Goal: Transaction & Acquisition: Book appointment/travel/reservation

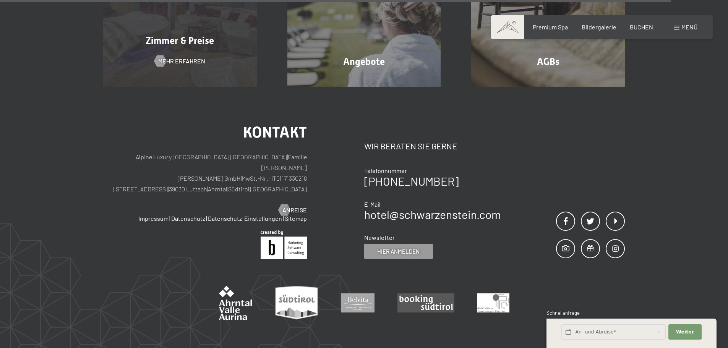
scroll to position [2393, 0]
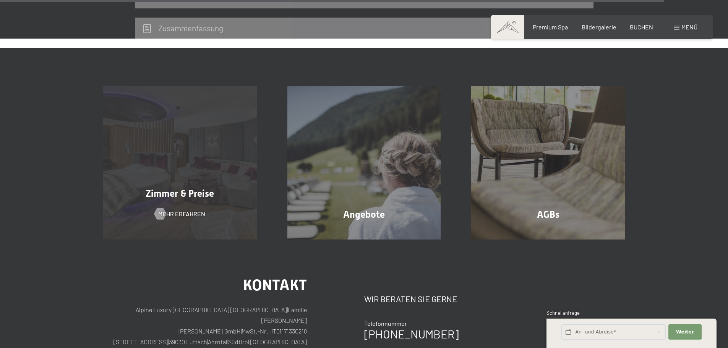
click at [197, 168] on div "Zimmer & Preise Mehr erfahren" at bounding box center [180, 163] width 184 height 154
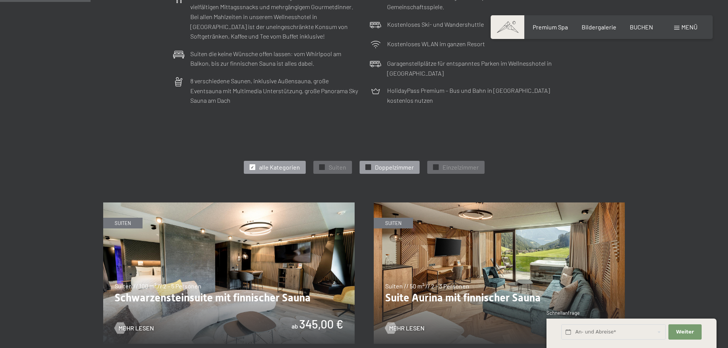
click at [370, 167] on div at bounding box center [369, 167] width 6 height 6
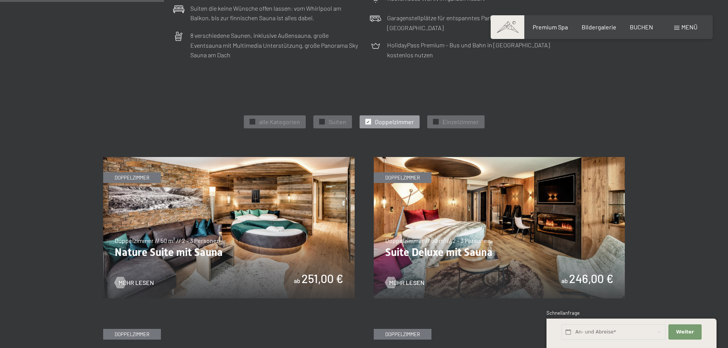
scroll to position [382, 0]
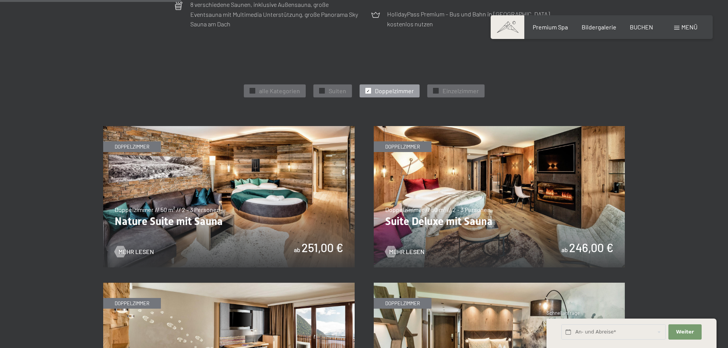
click at [228, 283] on img at bounding box center [229, 353] width 252 height 141
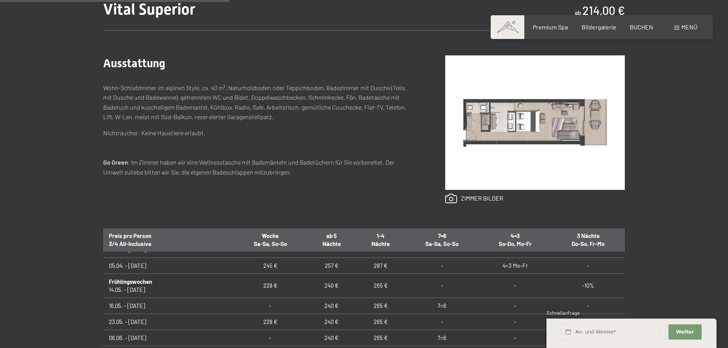
scroll to position [459, 0]
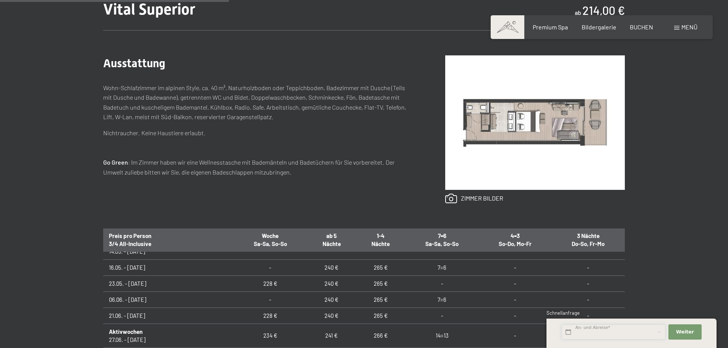
click at [590, 333] on input "text" at bounding box center [614, 333] width 104 height 16
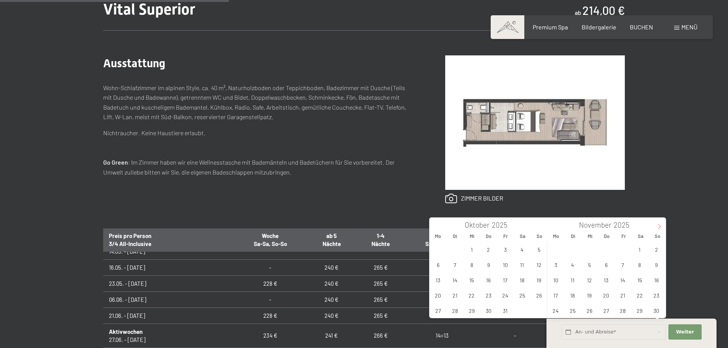
click at [662, 225] on icon at bounding box center [659, 226] width 5 height 5
type input "2026"
click at [662, 225] on icon at bounding box center [659, 226] width 5 height 5
type input "2026"
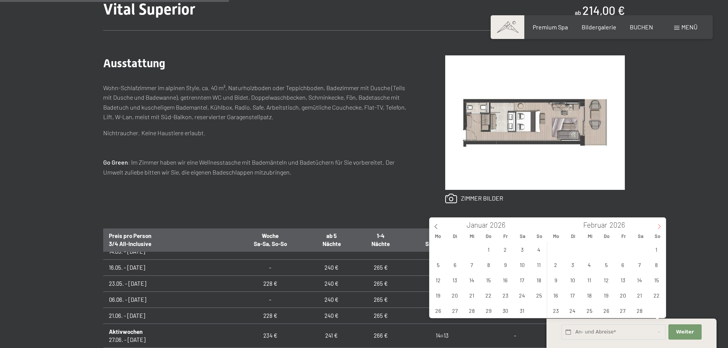
click at [662, 225] on icon at bounding box center [659, 226] width 5 height 5
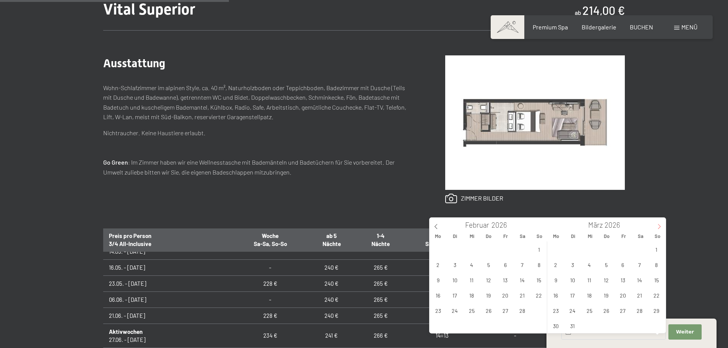
click at [662, 225] on icon at bounding box center [659, 226] width 5 height 5
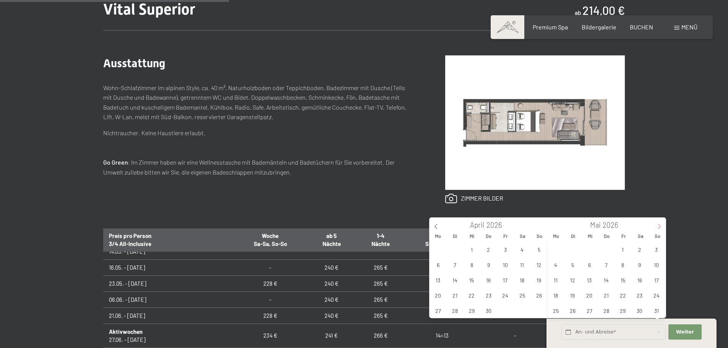
click at [662, 225] on icon at bounding box center [659, 226] width 5 height 5
click at [607, 266] on span "11" at bounding box center [606, 264] width 15 height 15
click at [658, 268] on span "14" at bounding box center [656, 264] width 15 height 15
type input "Do. 11.06.2026 - So. 14.06.2026"
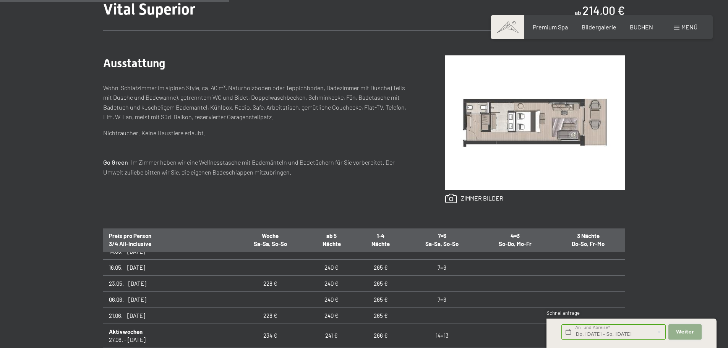
click at [688, 329] on span "Weiter" at bounding box center [685, 332] width 18 height 7
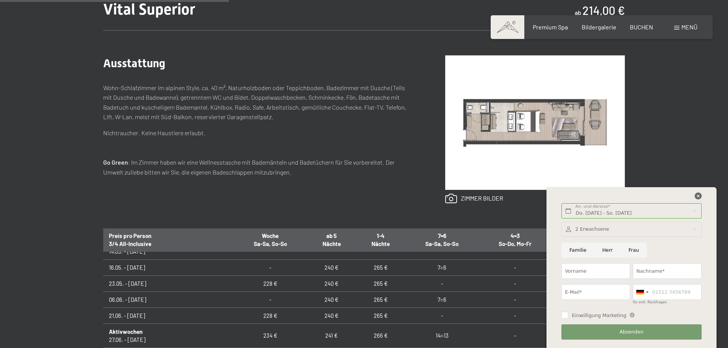
click at [700, 197] on icon at bounding box center [698, 196] width 7 height 7
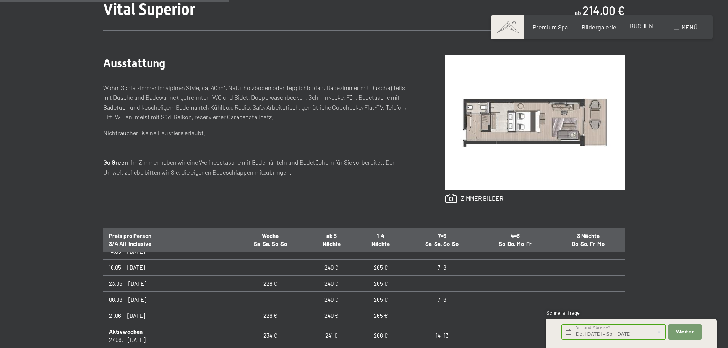
click at [645, 27] on span "BUCHEN" at bounding box center [641, 25] width 23 height 7
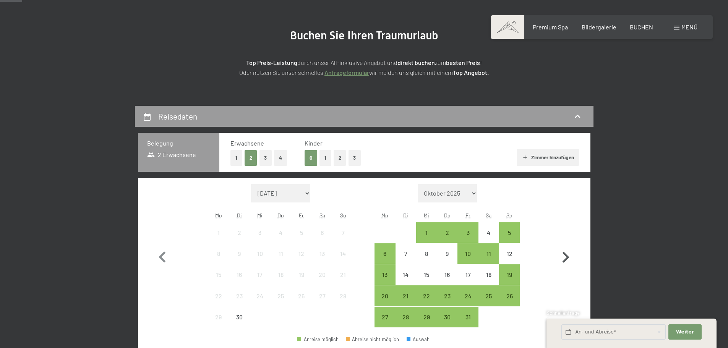
click at [567, 258] on icon "button" at bounding box center [566, 257] width 7 height 11
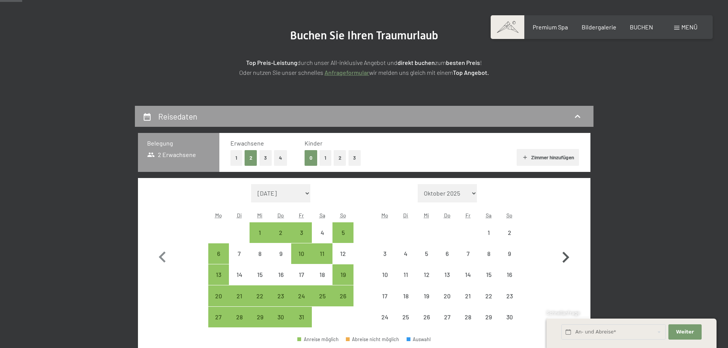
select select "2025-10-01"
select select "2025-11-01"
click at [567, 258] on icon "button" at bounding box center [566, 257] width 7 height 11
select select "2025-11-01"
select select "2025-12-01"
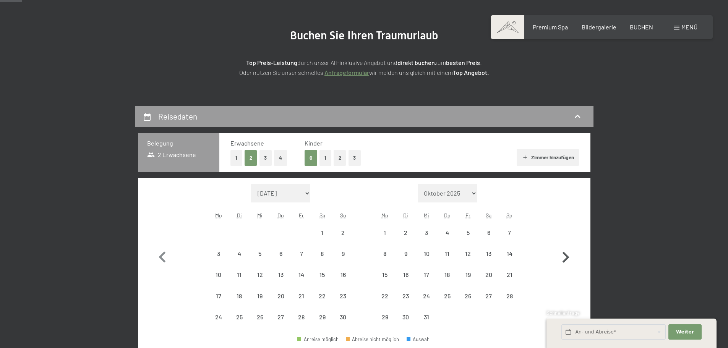
click at [567, 258] on icon "button" at bounding box center [566, 257] width 7 height 11
select select "2026-01-01"
select select "2026-02-01"
select select "2026-01-01"
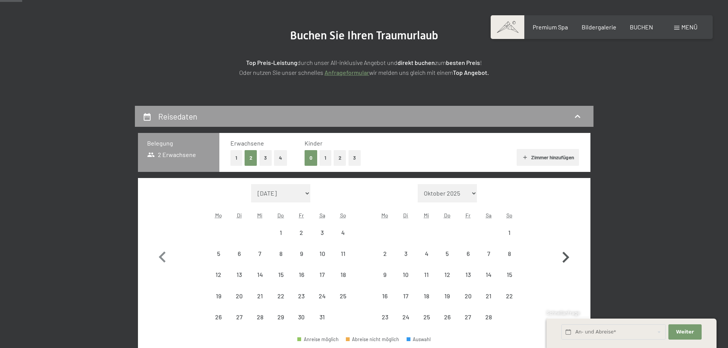
select select "2026-02-01"
click at [567, 258] on icon "button" at bounding box center [566, 257] width 7 height 11
select select "2026-02-01"
select select "2026-03-01"
select select "2026-02-01"
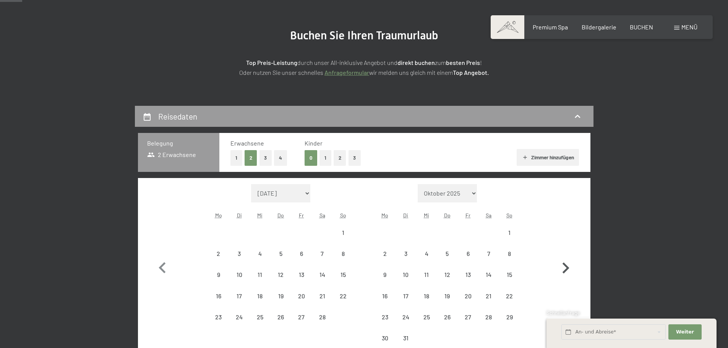
select select "2026-03-01"
click at [567, 258] on icon "button" at bounding box center [566, 268] width 22 height 22
select select "2026-03-01"
select select "2026-04-01"
click at [567, 258] on icon "button" at bounding box center [566, 268] width 22 height 22
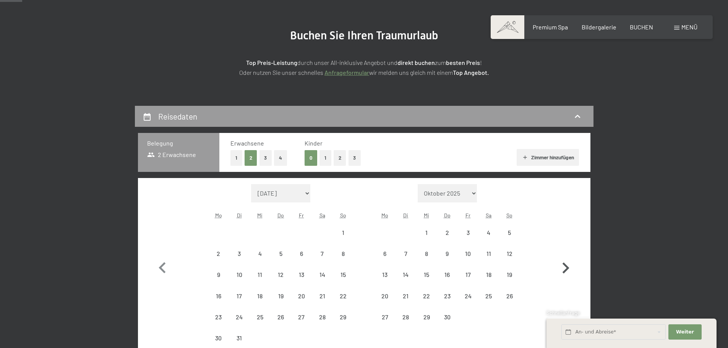
select select "2026-04-01"
select select "2026-05-01"
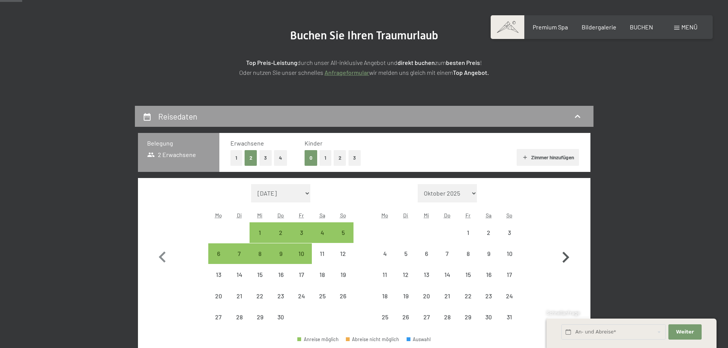
click at [567, 258] on icon "button" at bounding box center [566, 257] width 7 height 11
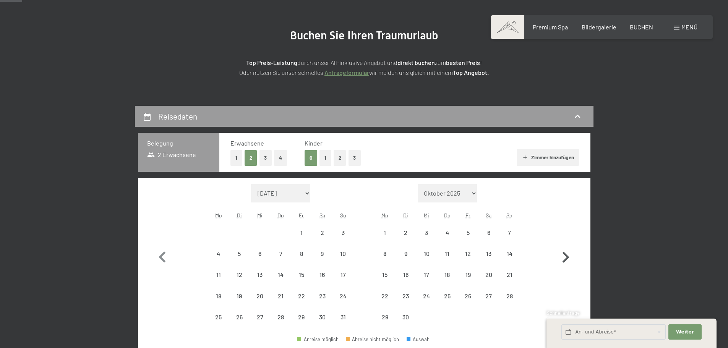
select select "2026-05-01"
select select "2026-06-01"
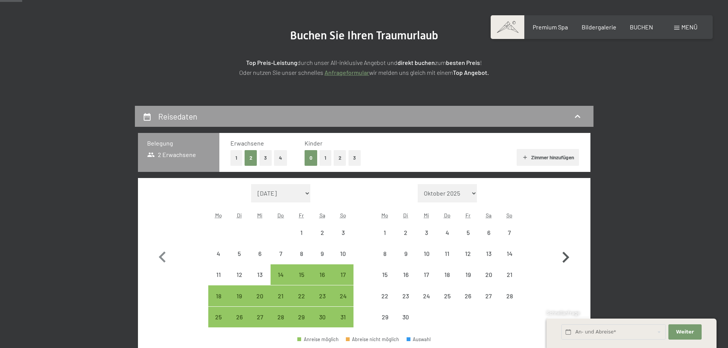
select select "2026-05-01"
select select "2026-06-01"
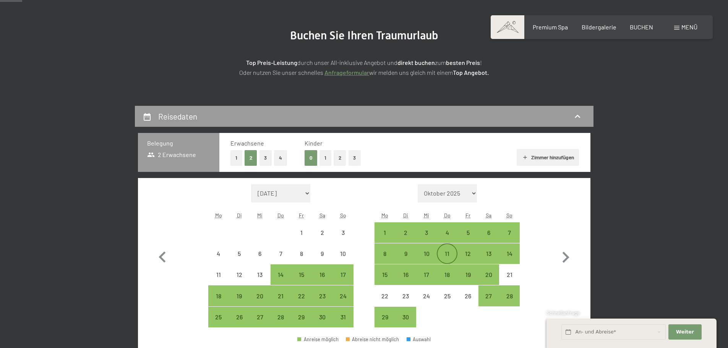
click at [444, 253] on div "11" at bounding box center [447, 260] width 19 height 19
select select "2026-05-01"
select select "2026-06-01"
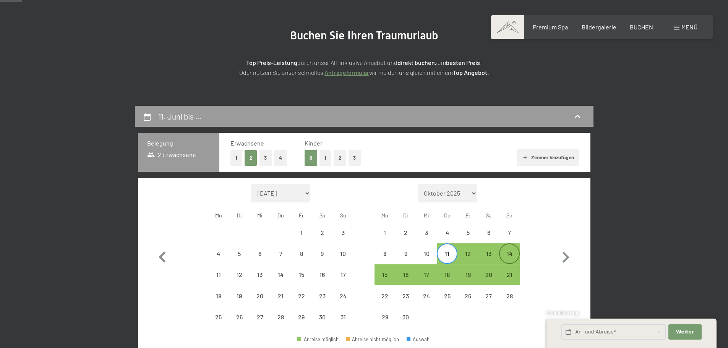
click at [512, 253] on div "14" at bounding box center [509, 260] width 19 height 19
select select "2026-05-01"
select select "2026-06-01"
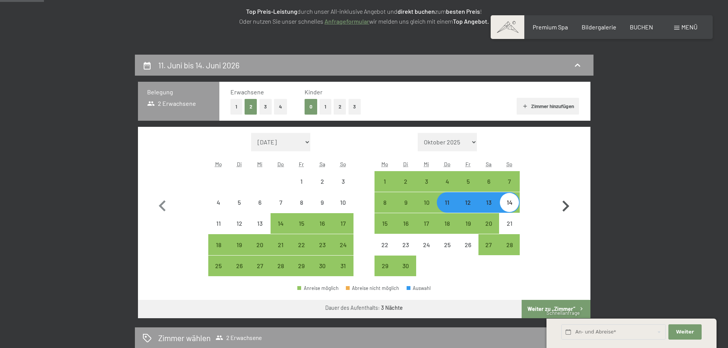
scroll to position [153, 0]
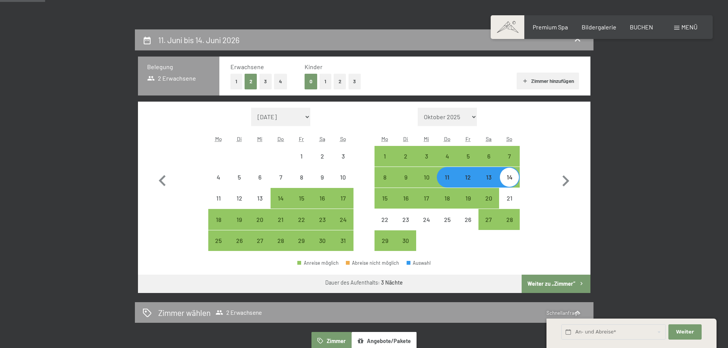
click at [553, 281] on button "Weiter zu „Zimmer“" at bounding box center [556, 284] width 68 height 18
select select "2026-05-01"
select select "2026-06-01"
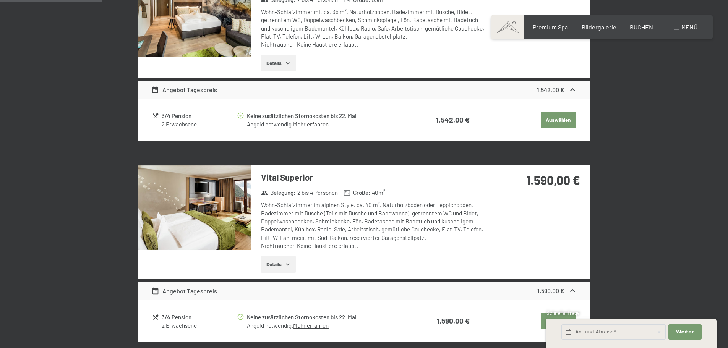
scroll to position [335, 0]
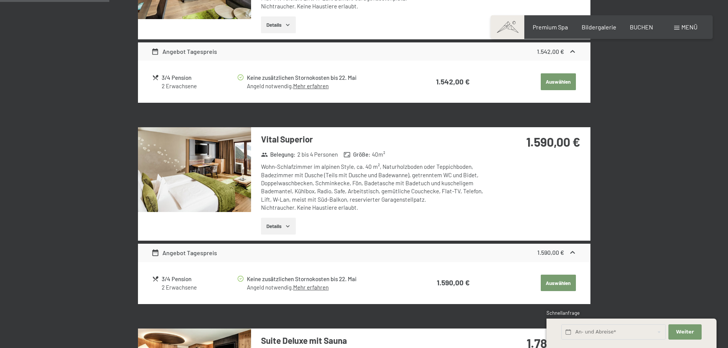
click at [314, 287] on link "Mehr erfahren" at bounding box center [311, 287] width 36 height 7
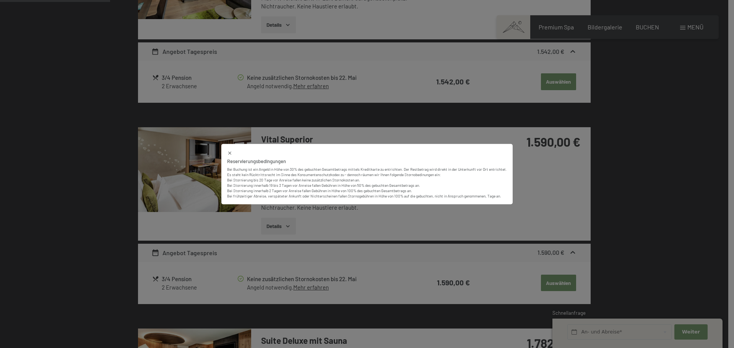
click at [644, 219] on div "Reservierungsbedingungen Bei Buchung ist ein Angeld in Höhe von 30% des gebucht…" at bounding box center [367, 174] width 734 height 348
